Goal: Browse casually

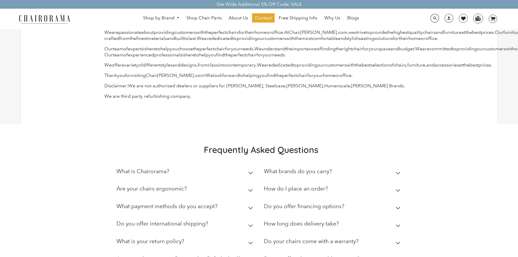
scroll to position [77, 0]
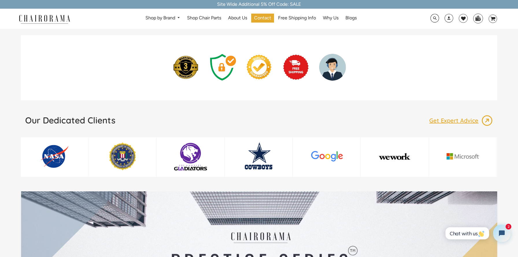
scroll to position [790, 0]
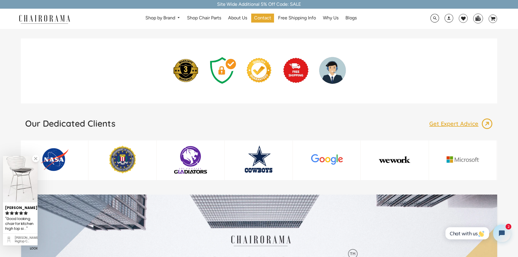
click at [36, 158] on link at bounding box center [35, 158] width 7 height 7
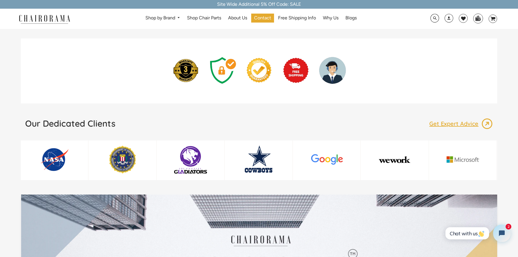
click at [394, 111] on main "Our Collections Featured Products View All Previous by Herman Miller Herman Mil…" at bounding box center [259, 16] width 476 height 1555
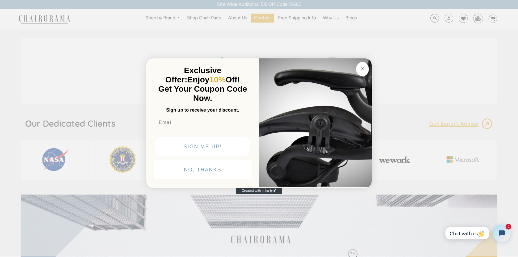
click at [360, 68] on circle "Close dialog" at bounding box center [362, 68] width 7 height 7
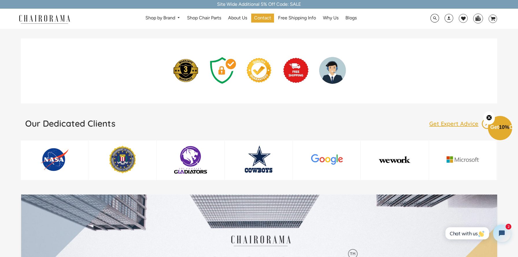
click at [263, 122] on div "Our Dedicated Clients Get Expert Advice" at bounding box center [259, 125] width 468 height 15
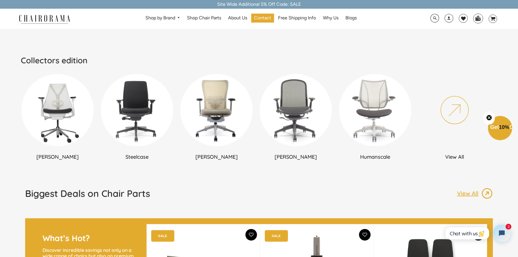
scroll to position [273, 0]
